Goal: Book appointment/travel/reservation

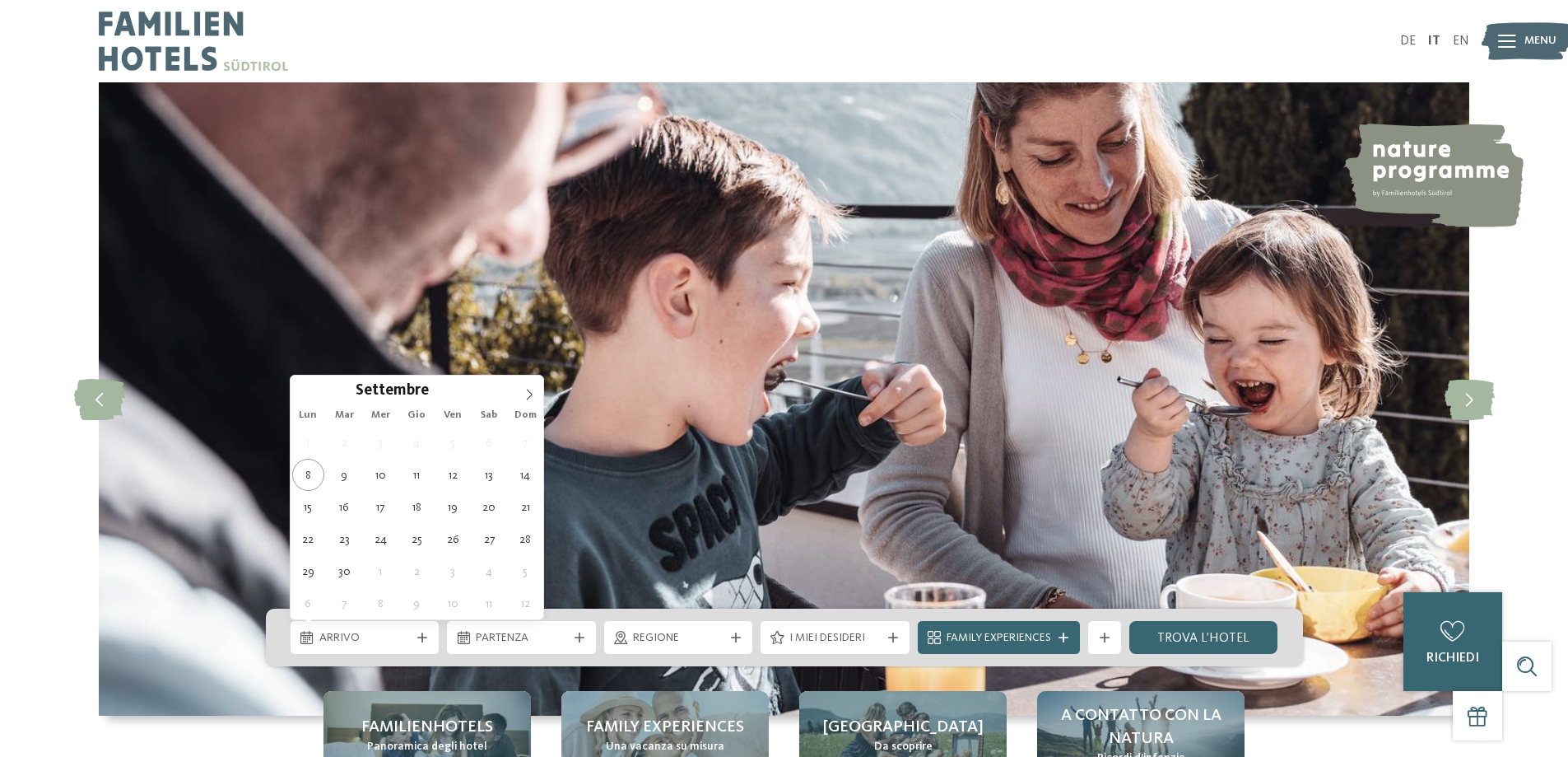
click at [525, 410] on span "Dom" at bounding box center [524, 415] width 36 height 11
click at [529, 394] on icon at bounding box center [529, 394] width 12 height 12
type div "[DATE]"
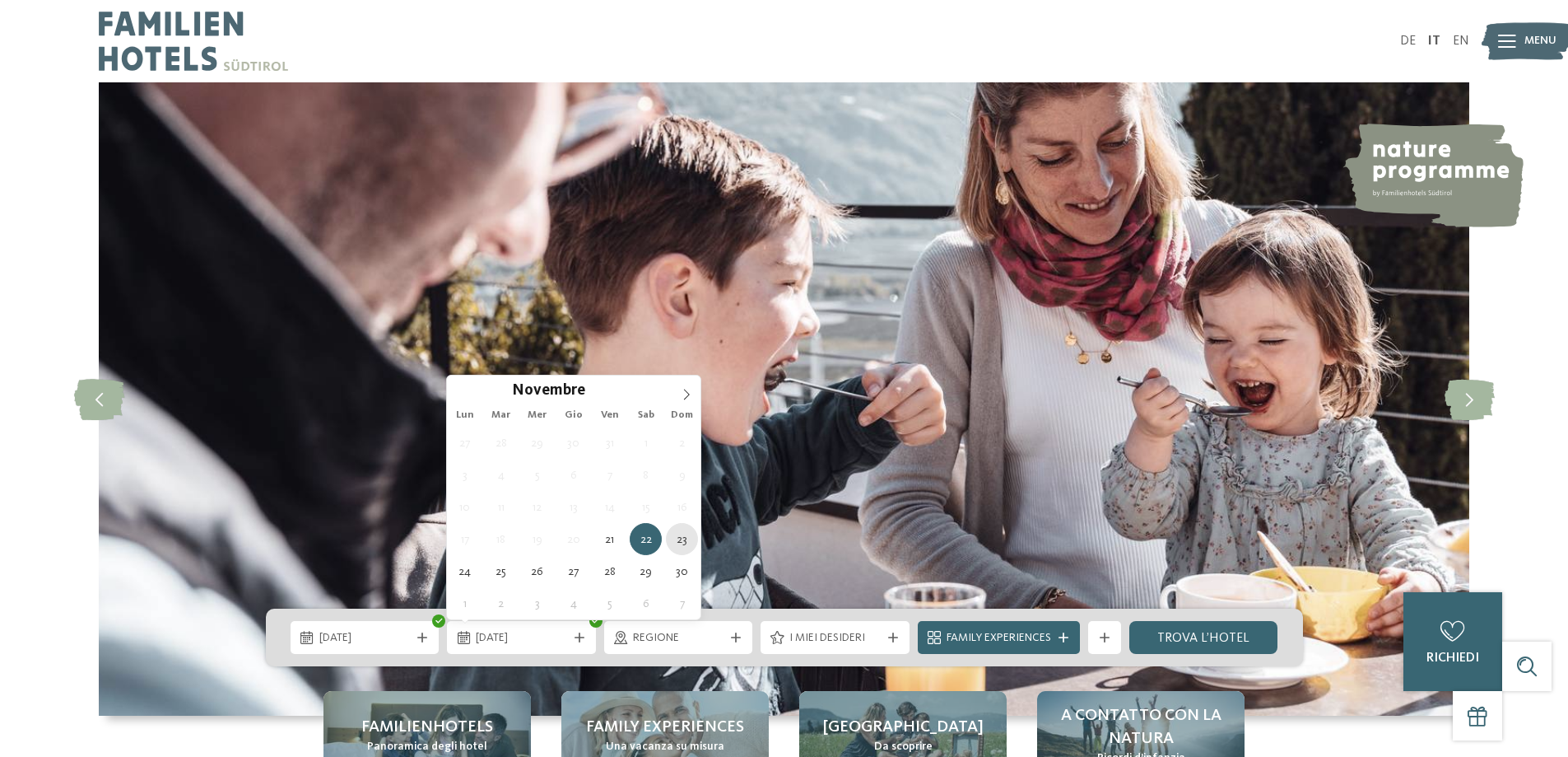
type div "[DATE]"
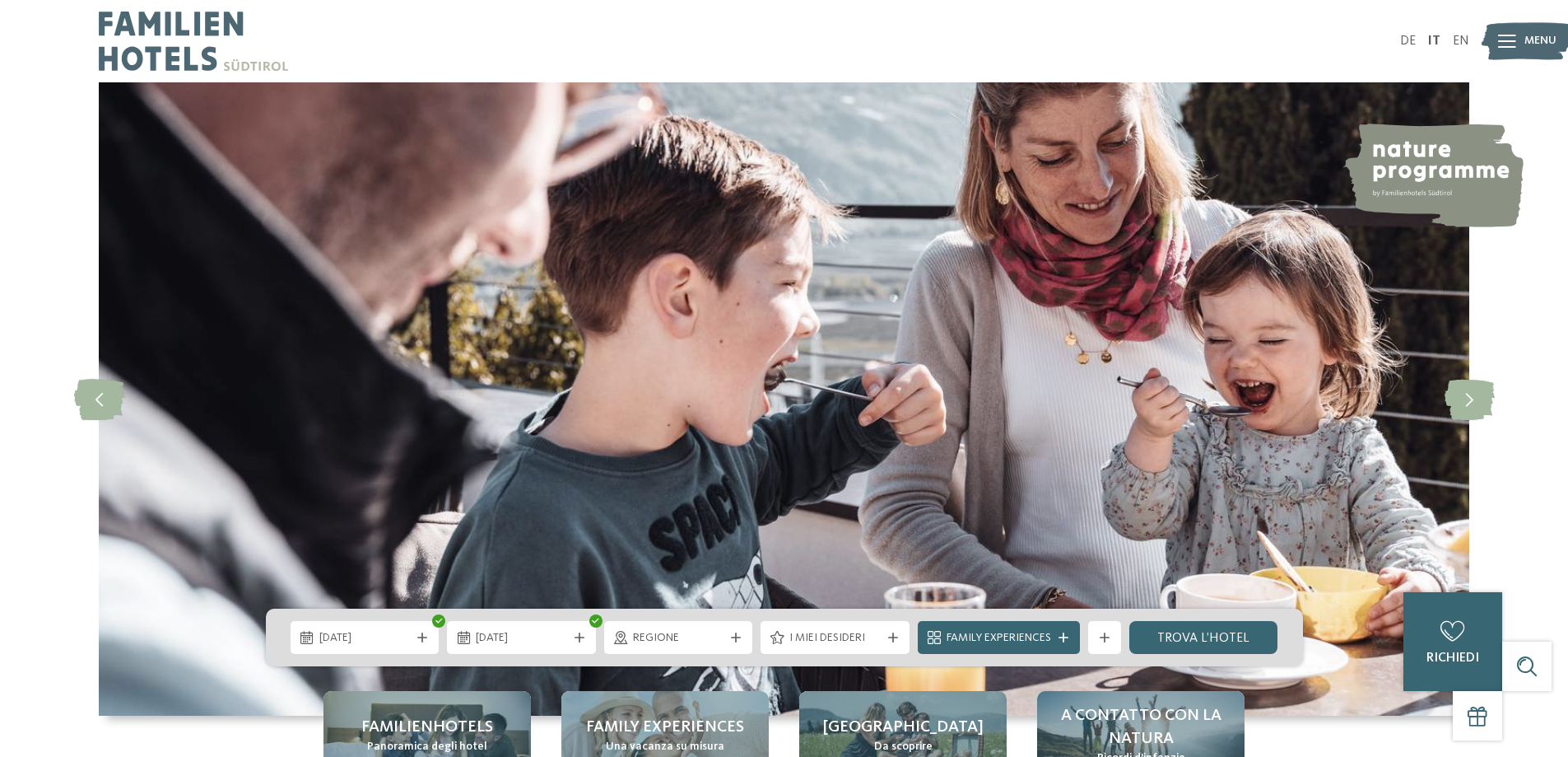
scroll to position [82, 0]
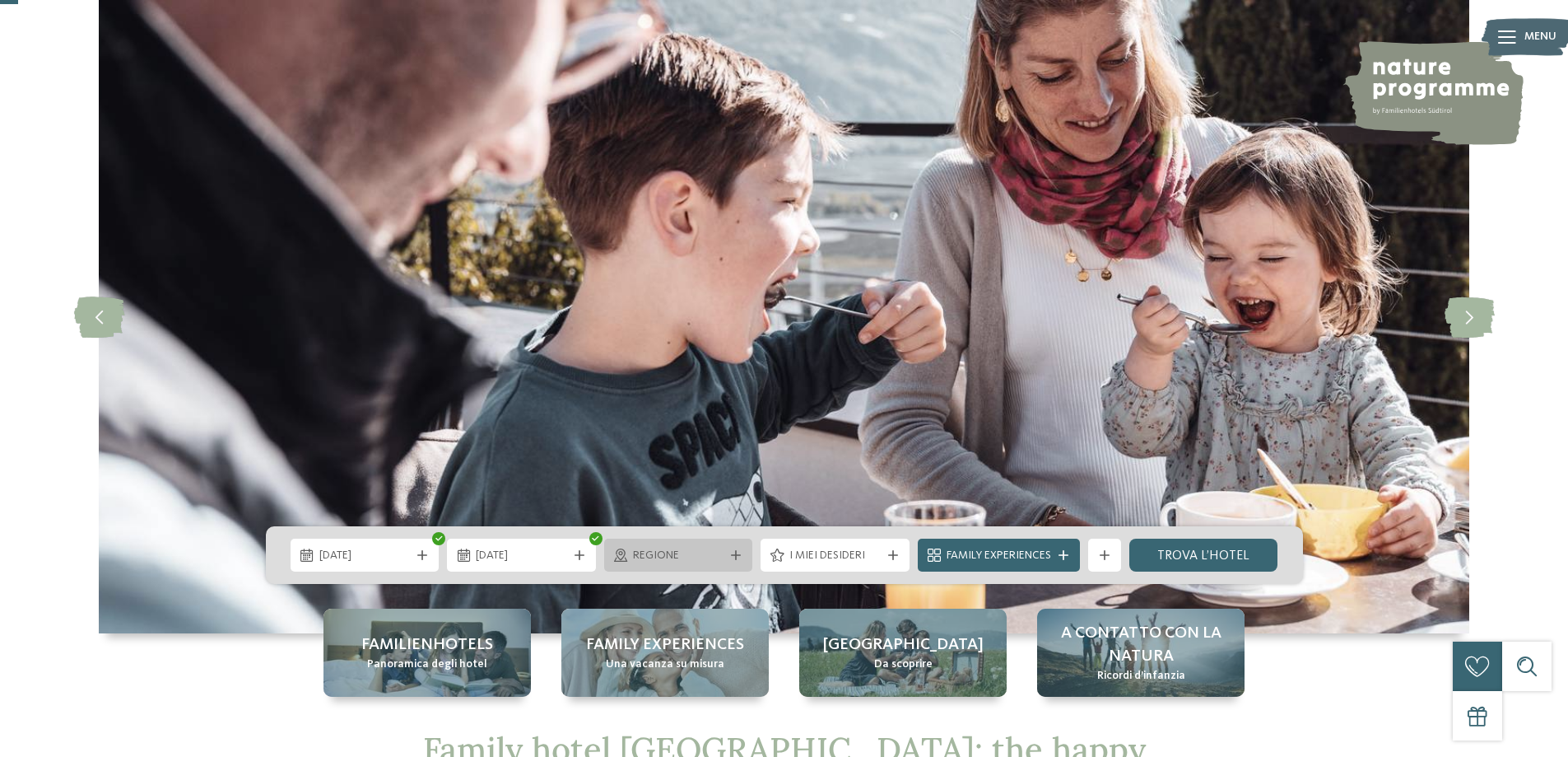
click at [696, 556] on span "Regione" at bounding box center [678, 556] width 91 height 17
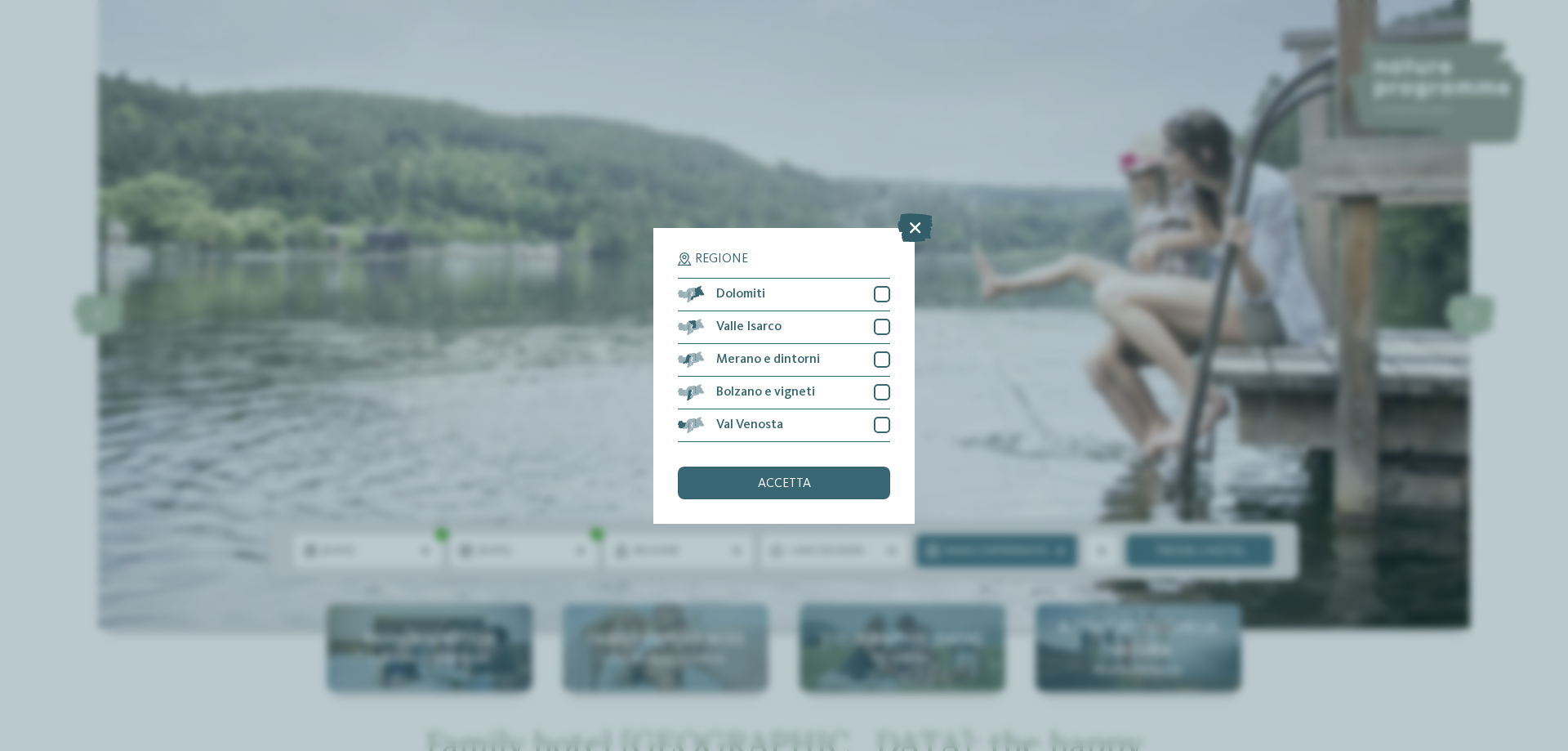
click at [921, 222] on icon at bounding box center [915, 226] width 35 height 28
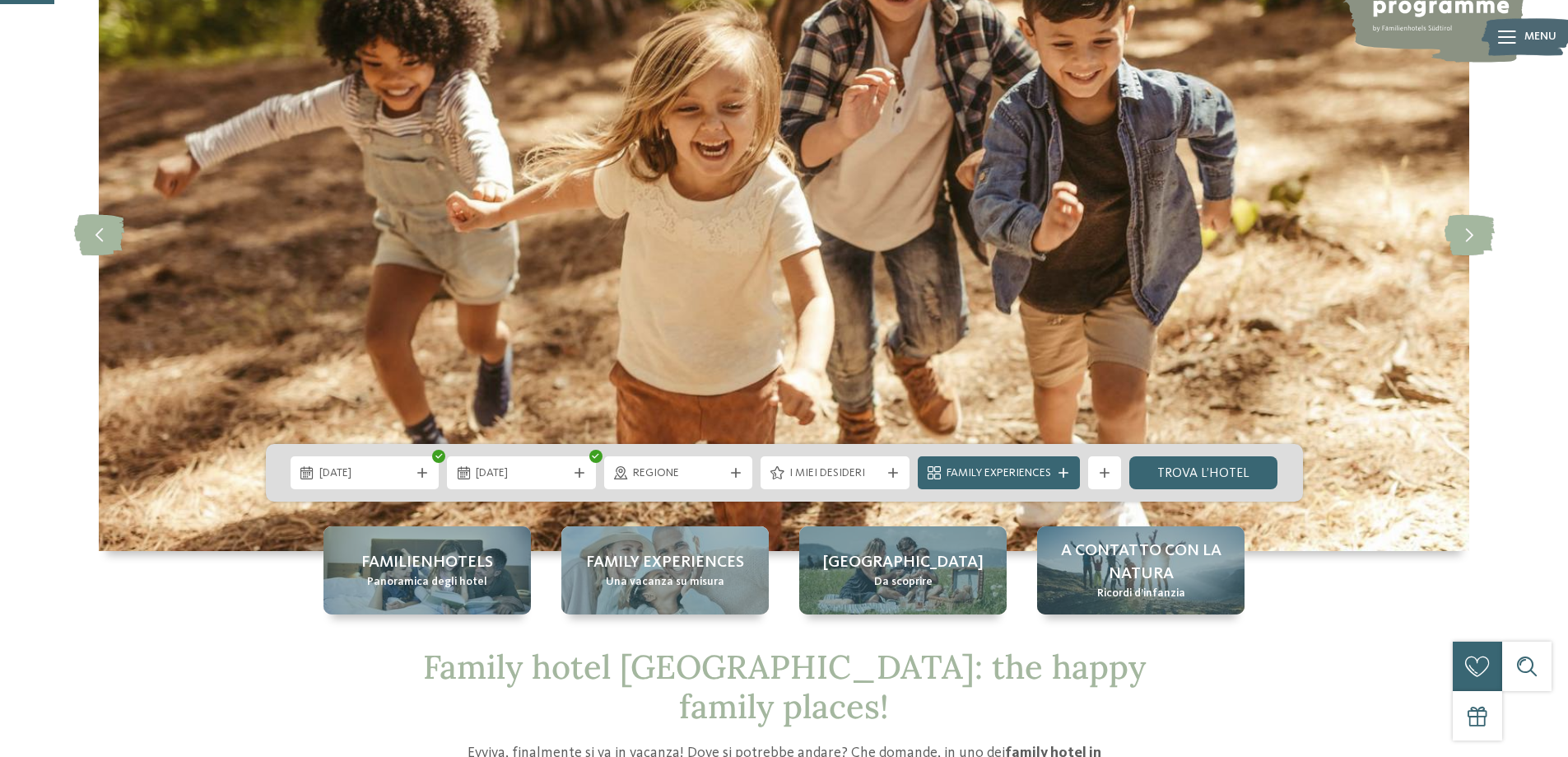
scroll to position [247, 0]
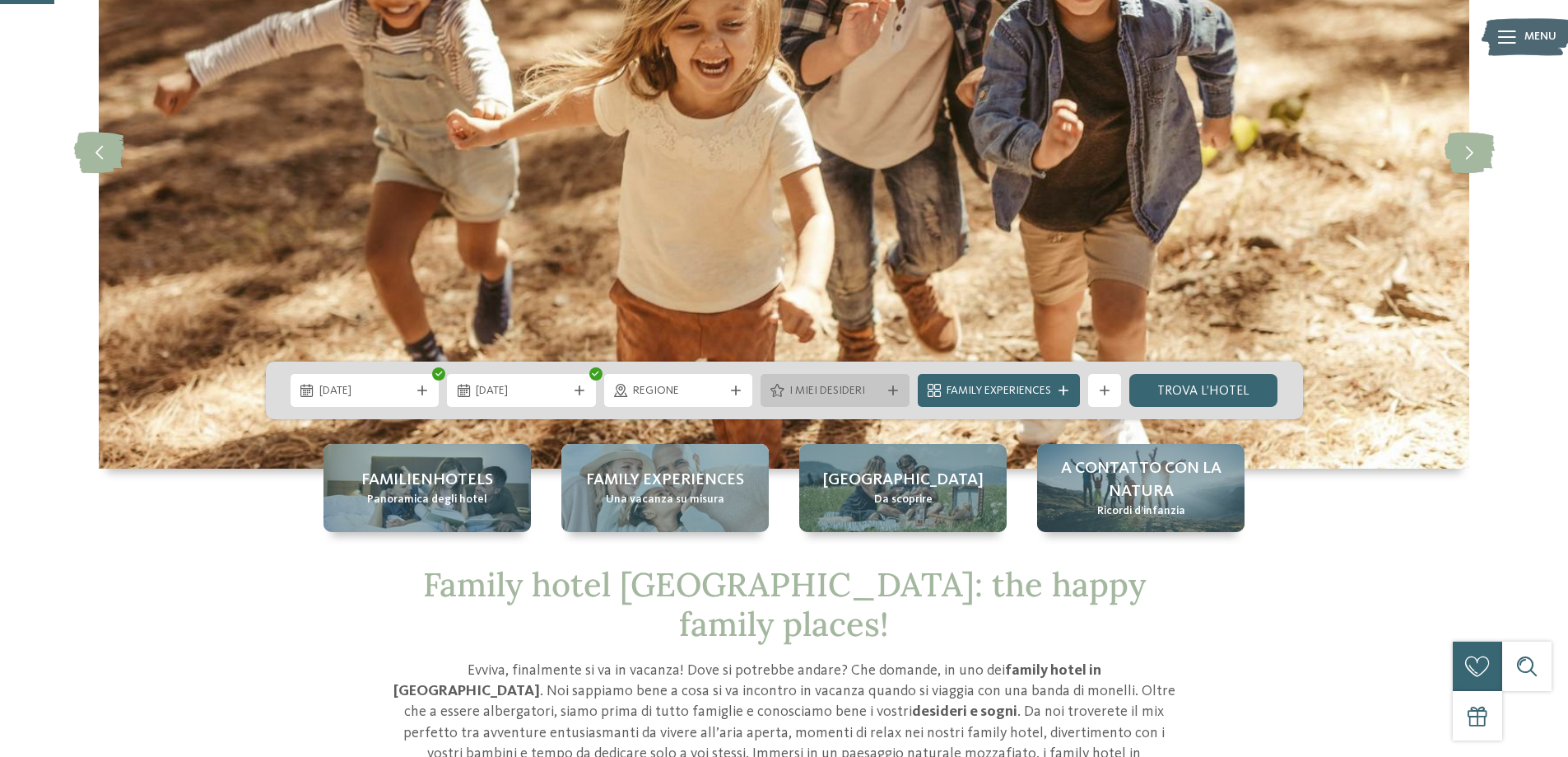
click at [863, 391] on span "I miei desideri" at bounding box center [835, 391] width 91 height 17
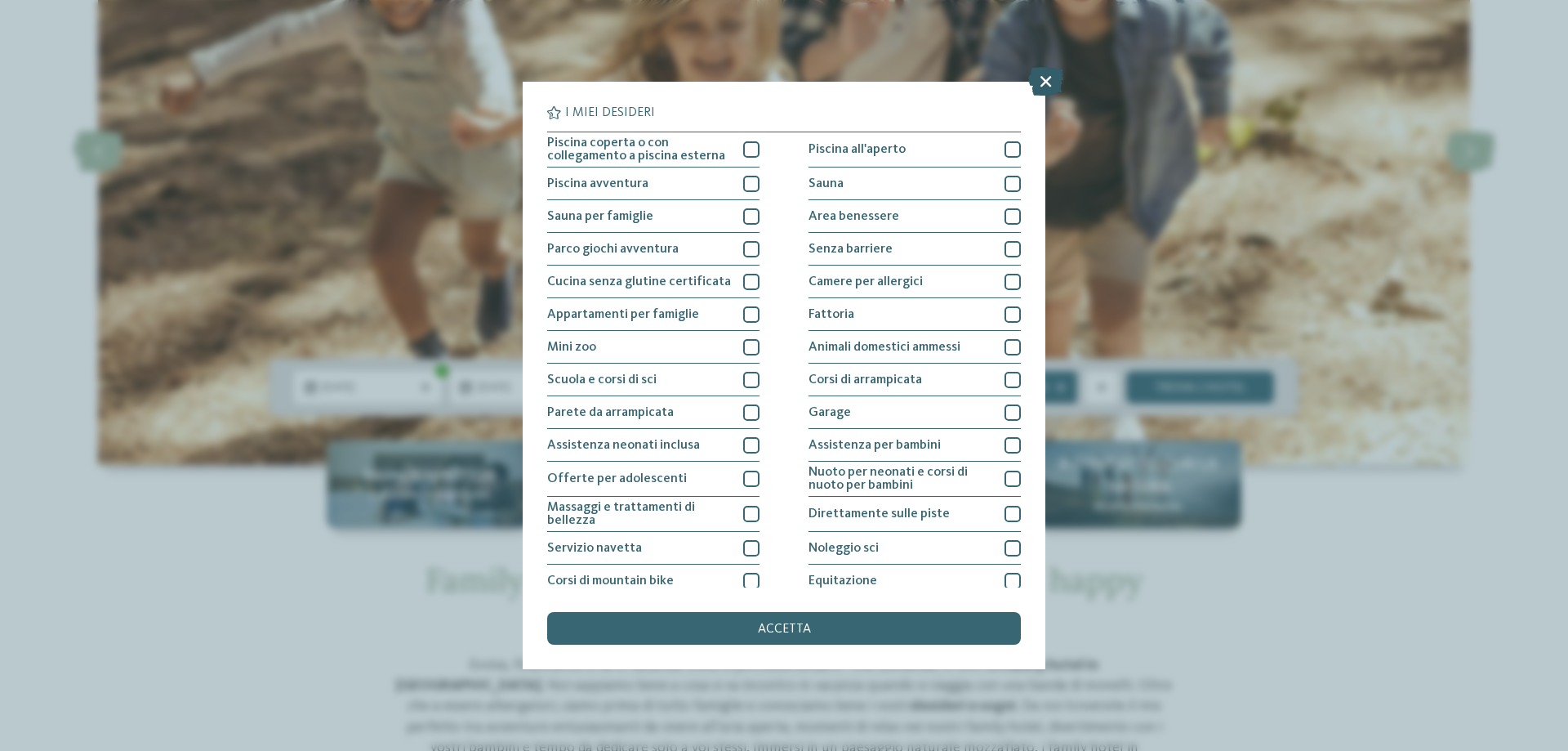
click at [1037, 85] on icon at bounding box center [1045, 81] width 35 height 28
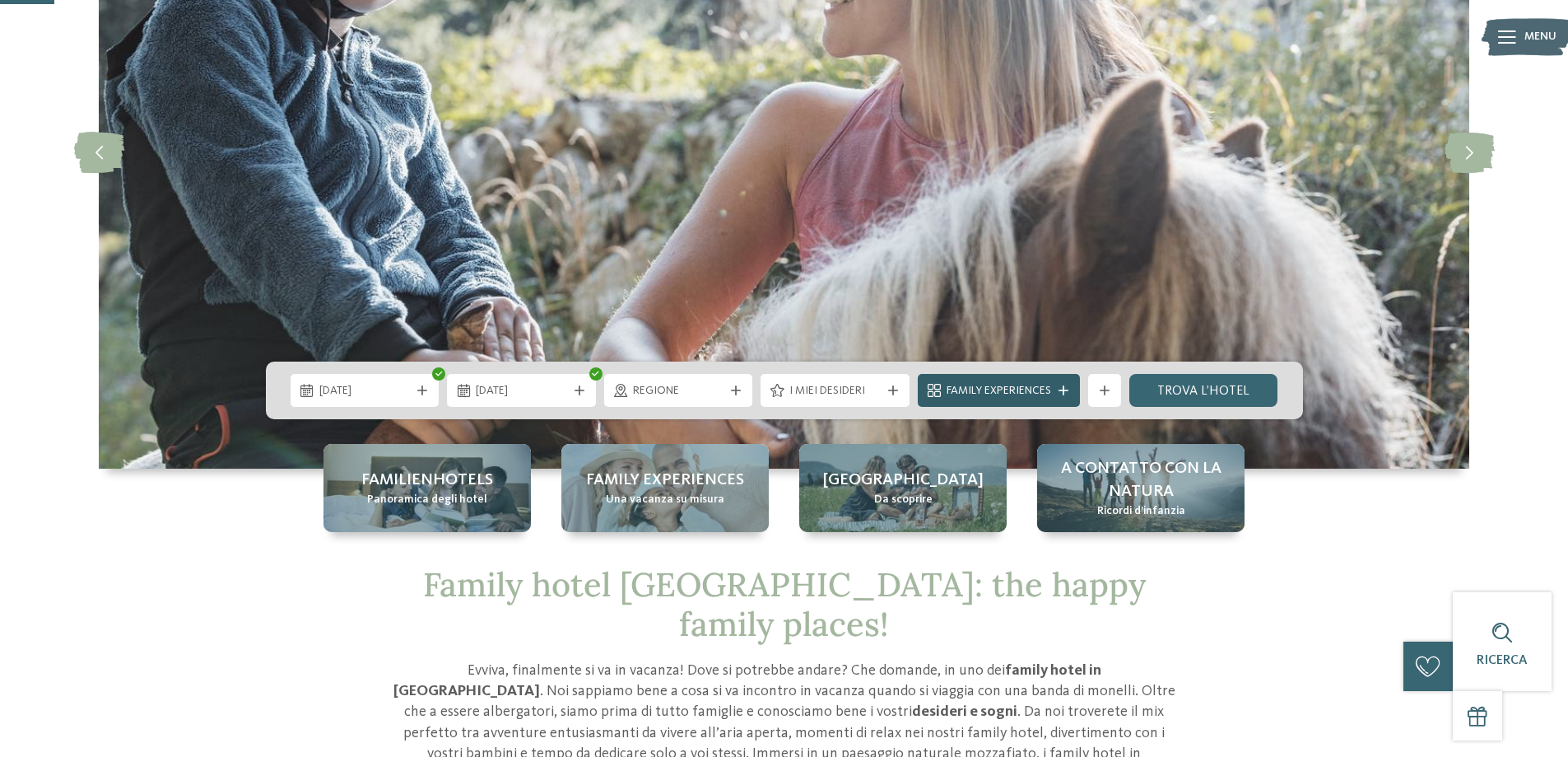
click at [1061, 390] on icon at bounding box center [1064, 390] width 10 height 10
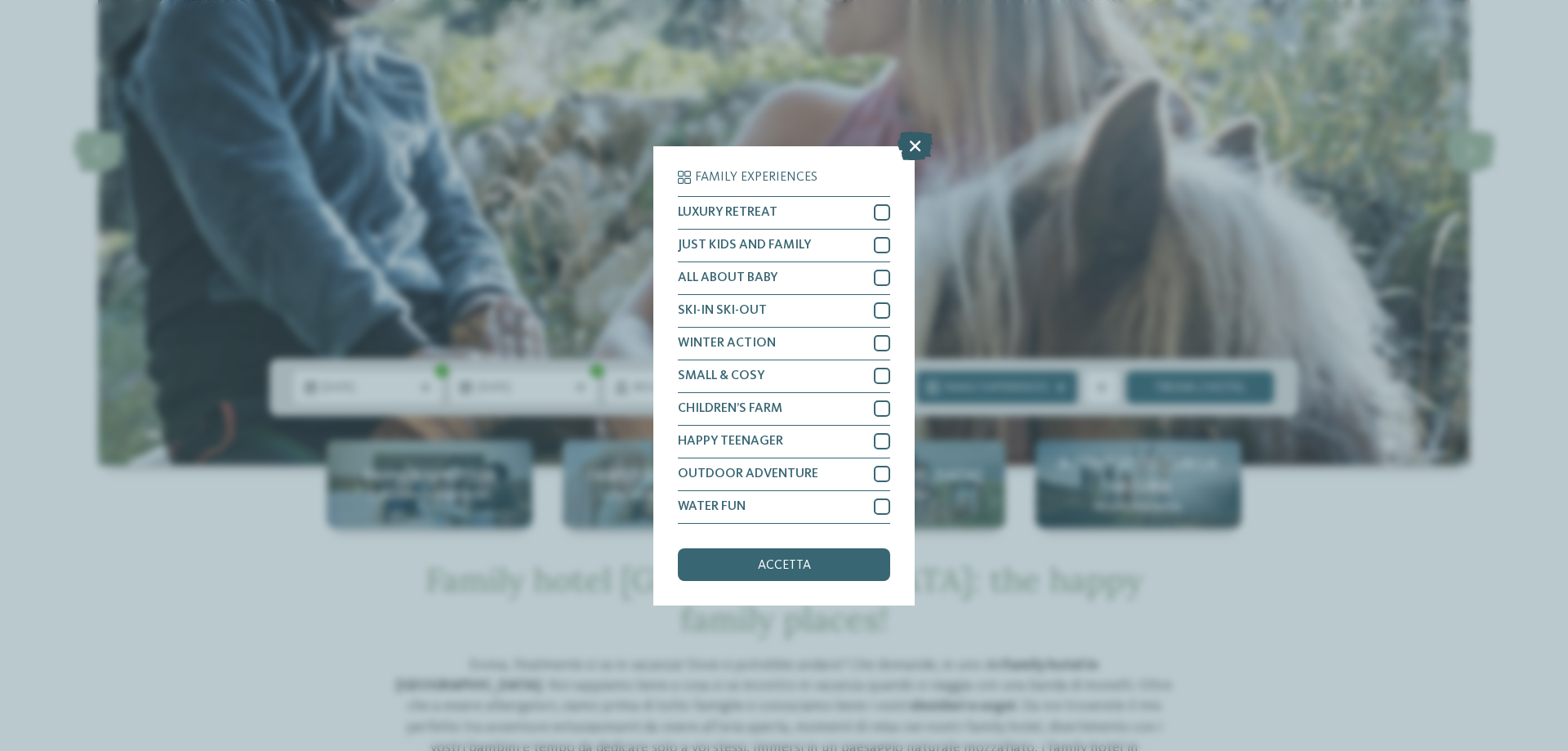
click at [910, 145] on icon at bounding box center [915, 145] width 35 height 28
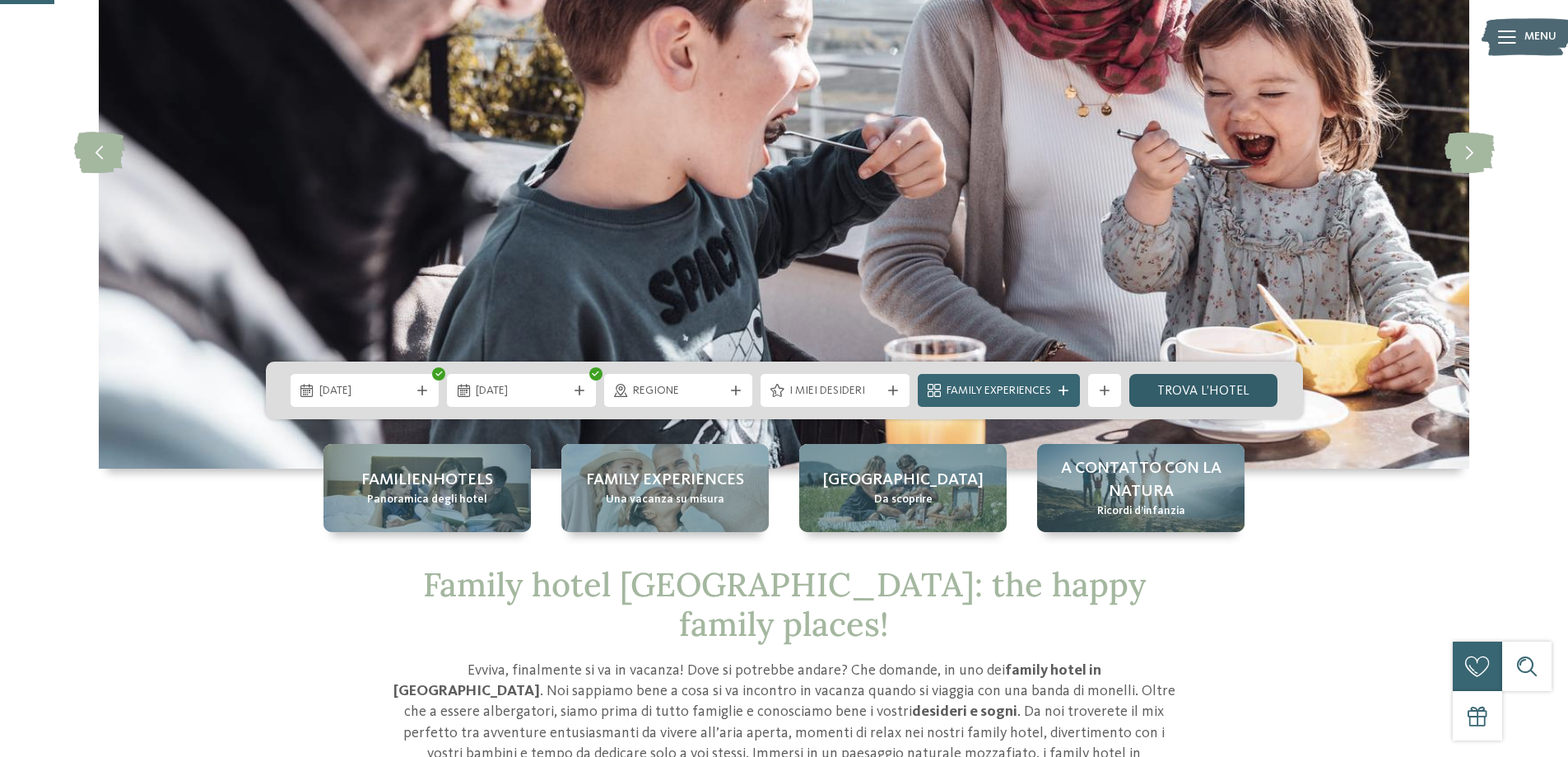
click at [1172, 382] on link "trova l’hotel" at bounding box center [1204, 389] width 149 height 33
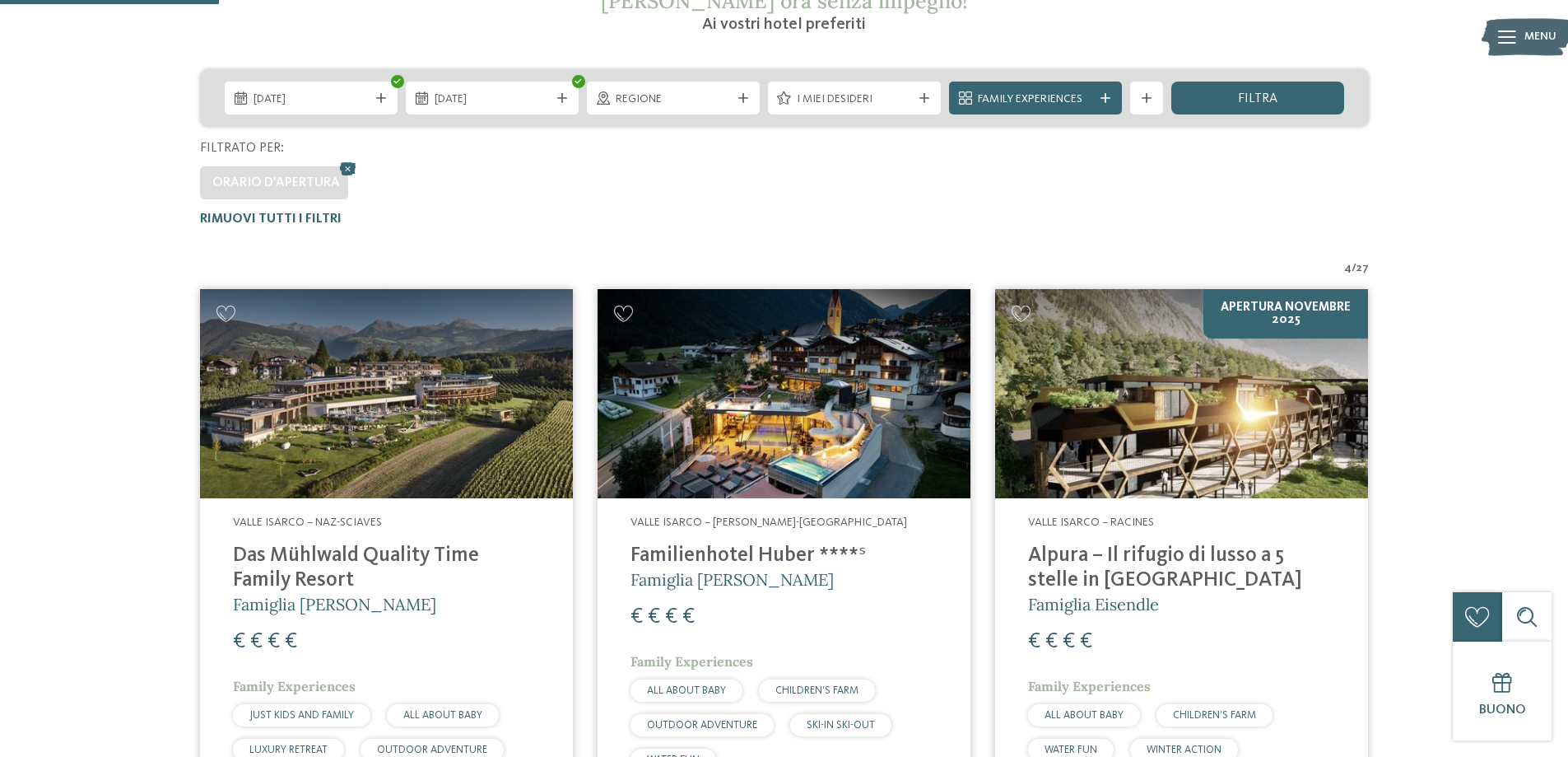
scroll to position [272, 0]
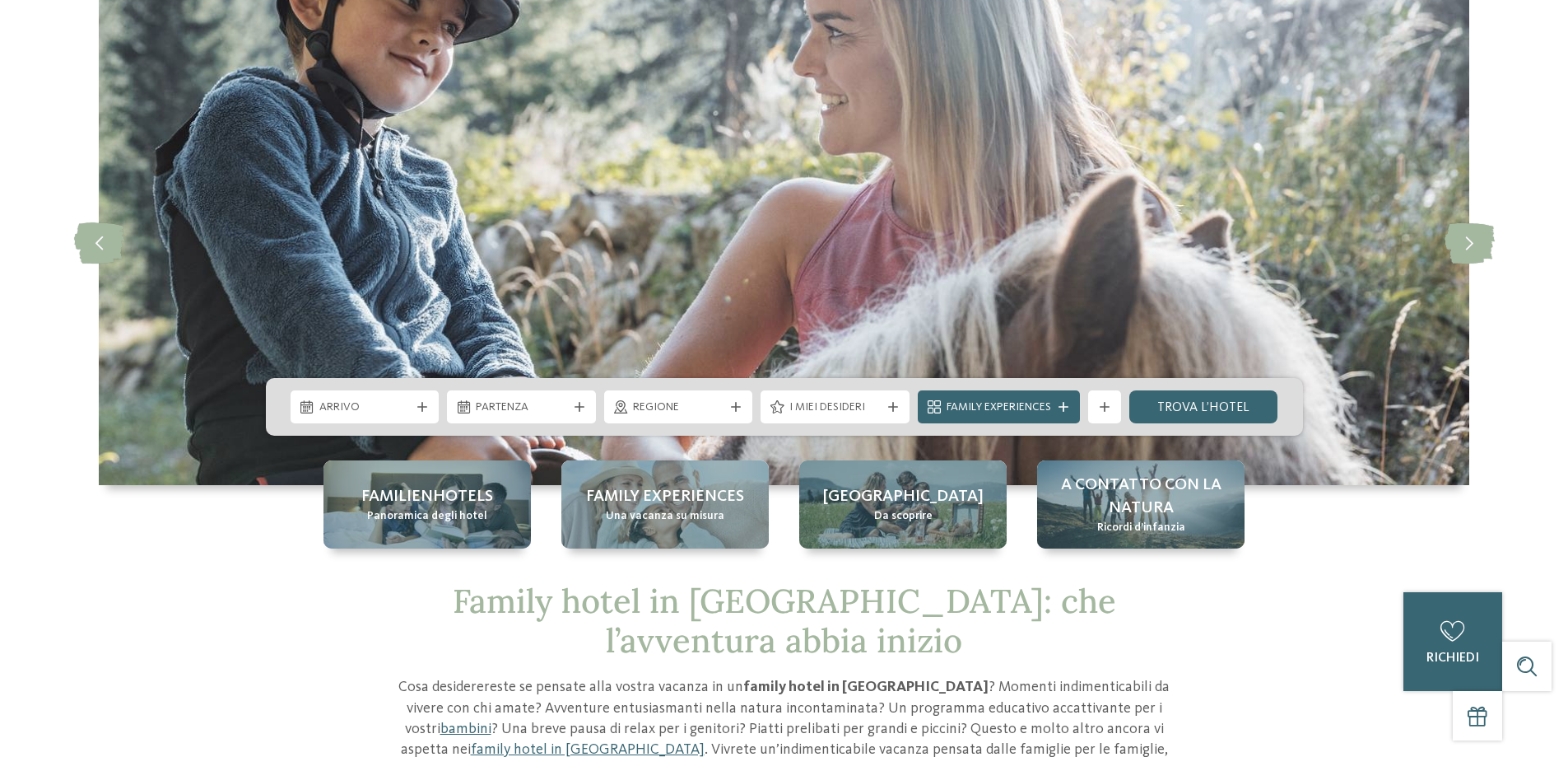
scroll to position [164, 0]
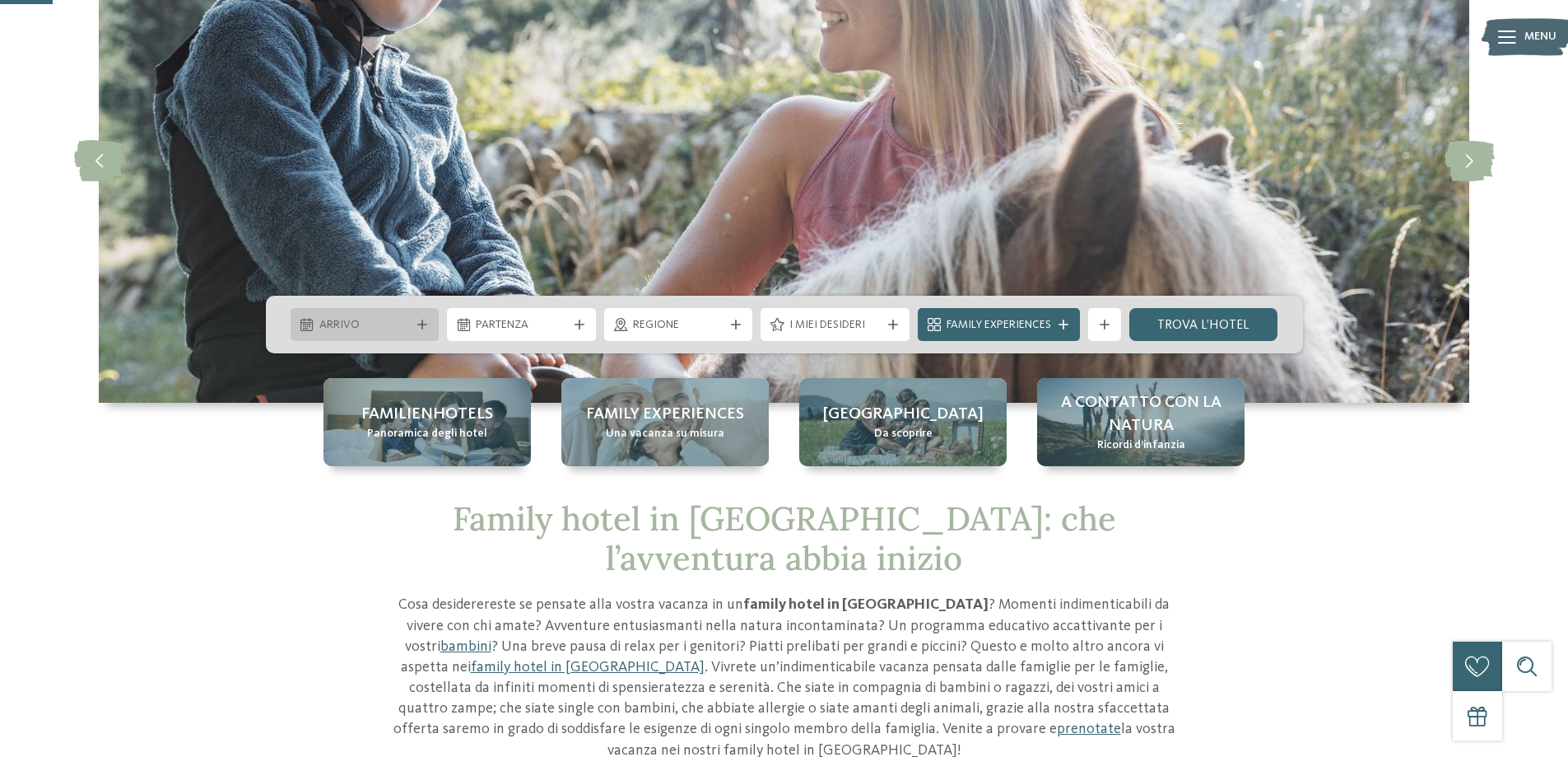
click at [342, 325] on span "Arrivo" at bounding box center [365, 326] width 91 height 17
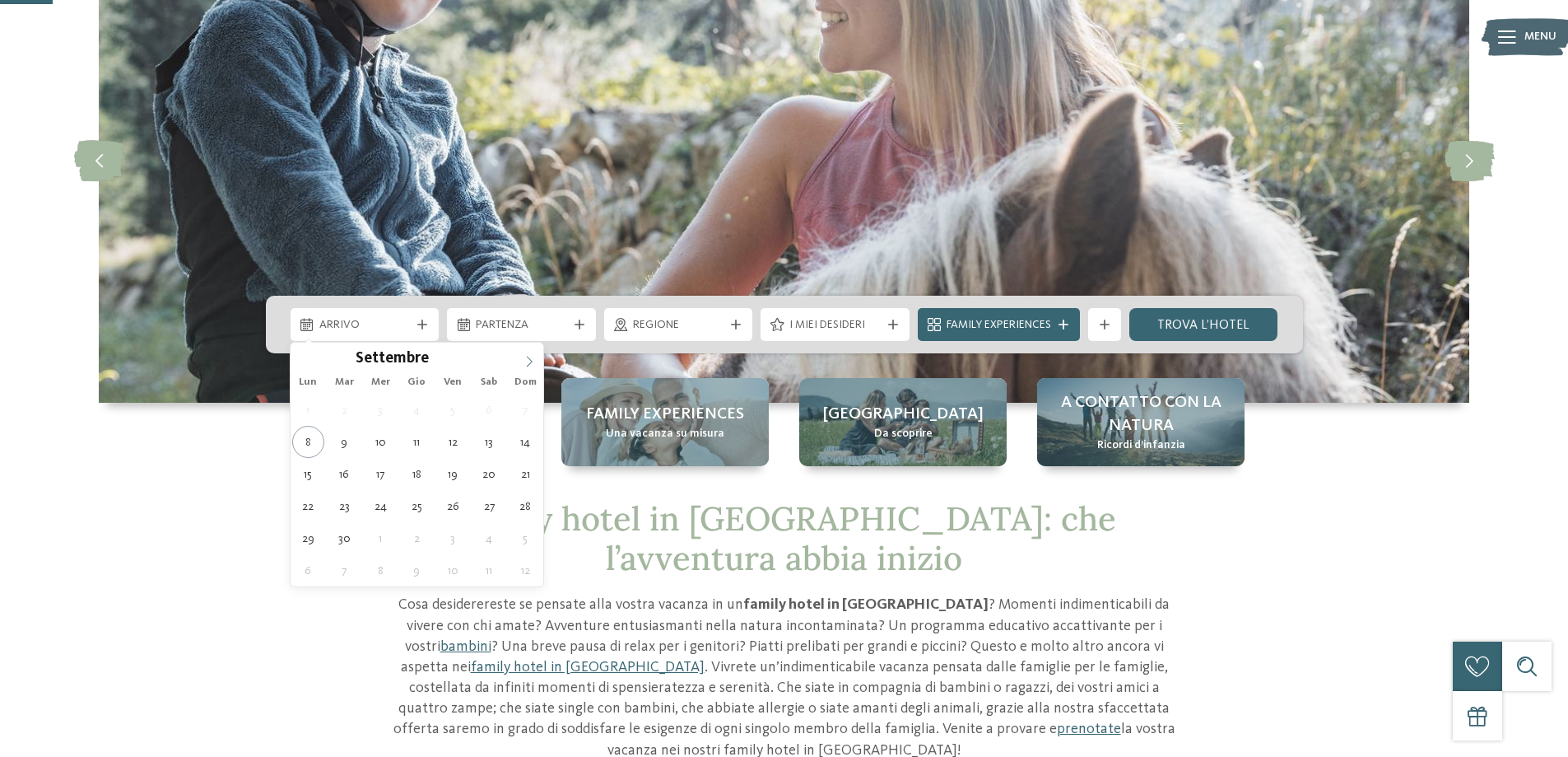
click at [536, 358] on span at bounding box center [529, 356] width 28 height 28
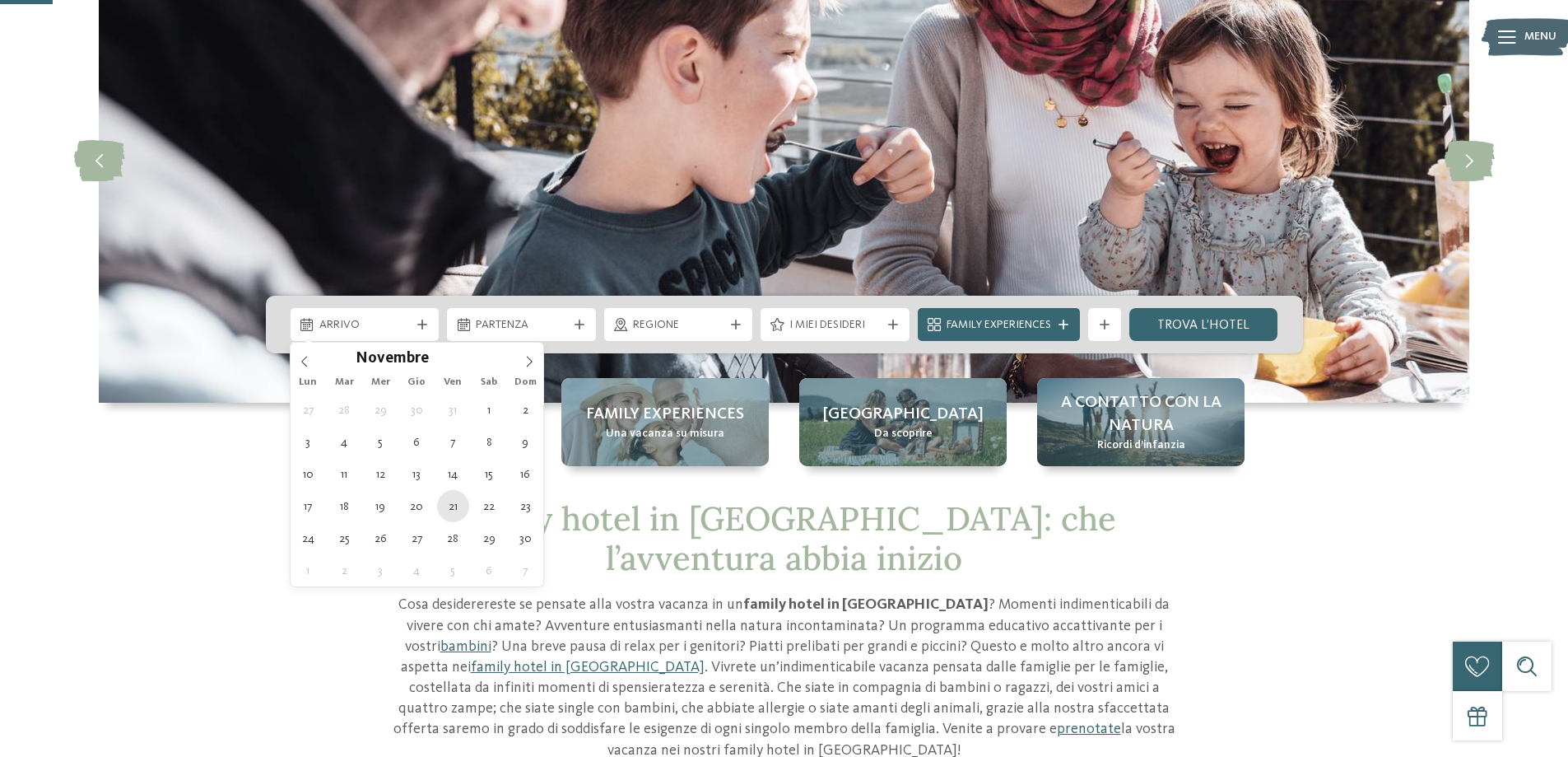
type div "[DATE]"
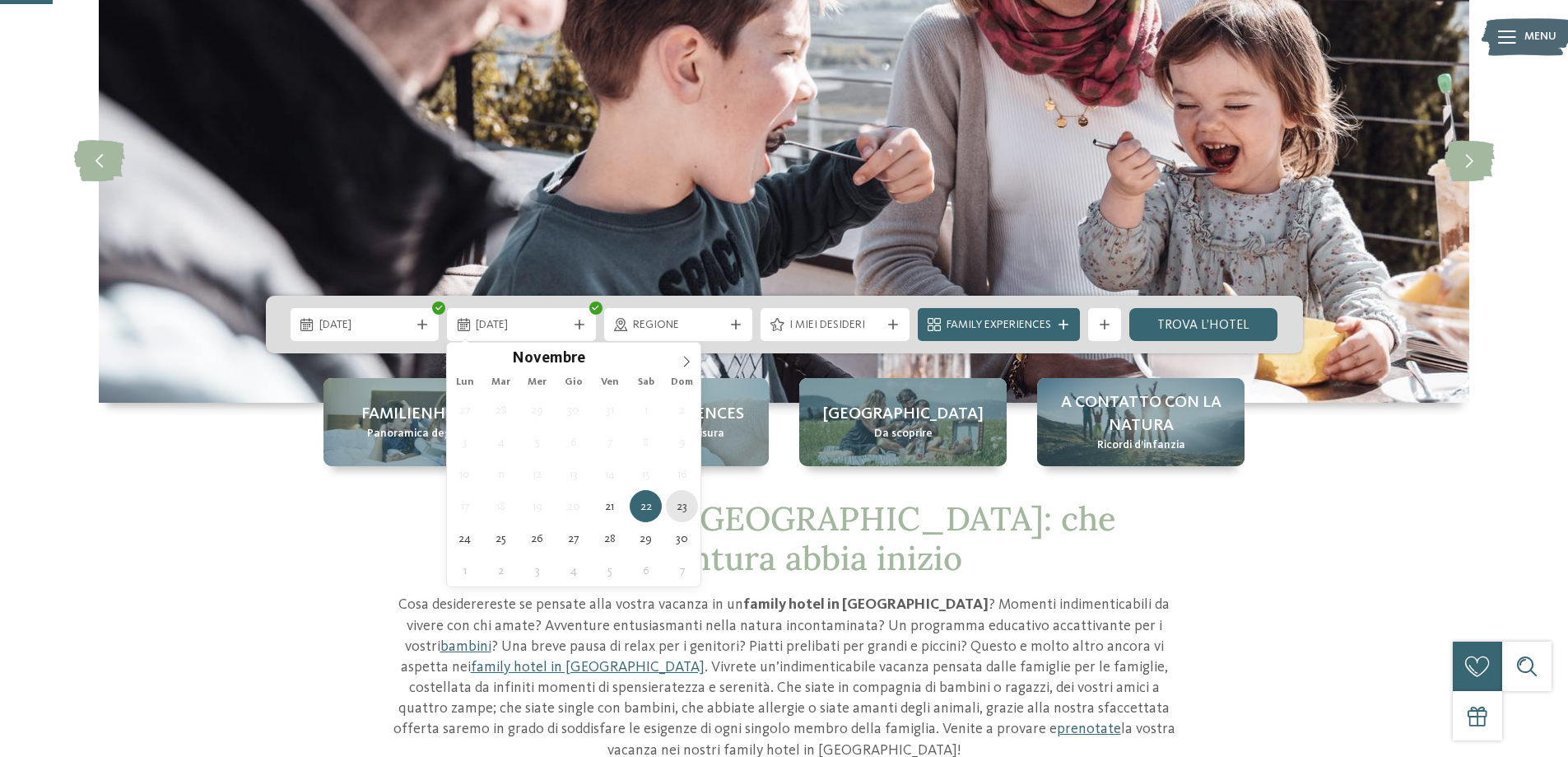
type div "[DATE]"
